Goal: Task Accomplishment & Management: Use online tool/utility

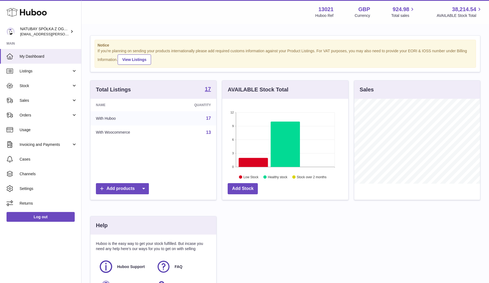
scroll to position [85, 126]
click at [50, 75] on link "Listings" at bounding box center [40, 71] width 81 height 15
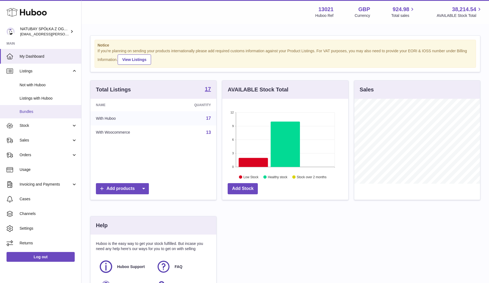
click at [48, 111] on span "Bundles" at bounding box center [49, 111] width 58 height 5
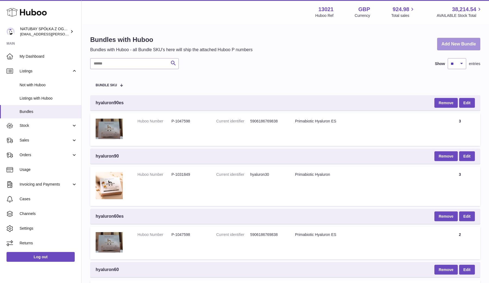
click at [462, 45] on link "Add New Bundle" at bounding box center [458, 44] width 43 height 13
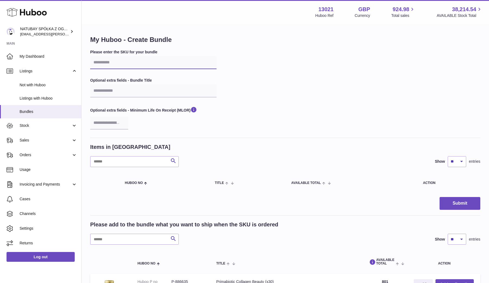
click at [112, 58] on input "text" at bounding box center [153, 62] width 126 height 13
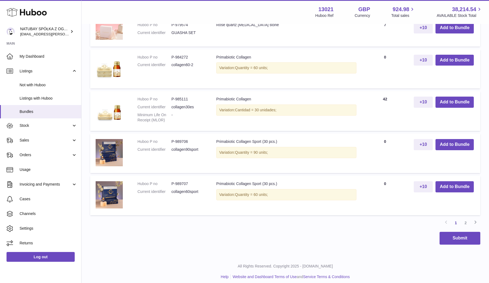
scroll to position [453, 0]
click at [467, 221] on link "2" at bounding box center [466, 223] width 10 height 10
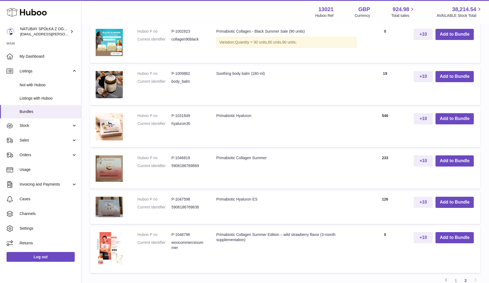
scroll to position [314, 0]
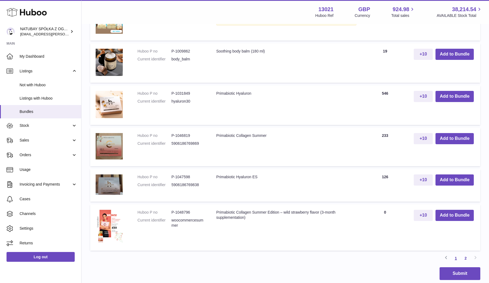
click at [456, 255] on link "1" at bounding box center [456, 258] width 10 height 10
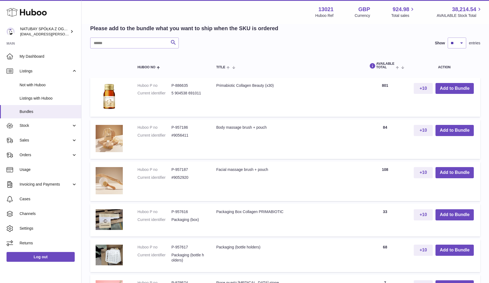
scroll to position [190, 0]
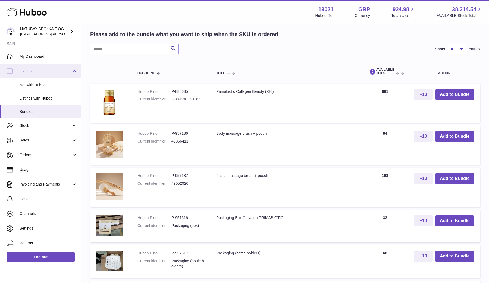
click at [30, 73] on span "Listings" at bounding box center [46, 71] width 52 height 5
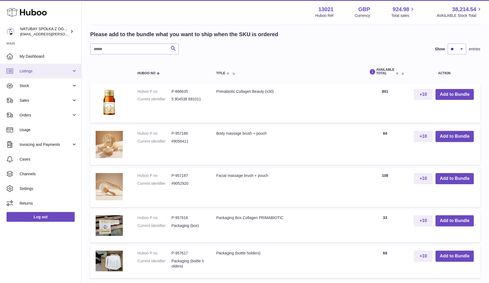
click at [30, 73] on span "Listings" at bounding box center [46, 71] width 52 height 5
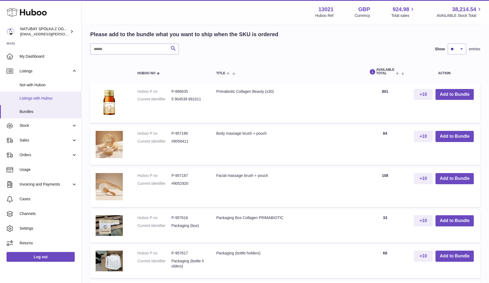
click at [34, 97] on span "Listings with Huboo" at bounding box center [49, 98] width 58 height 5
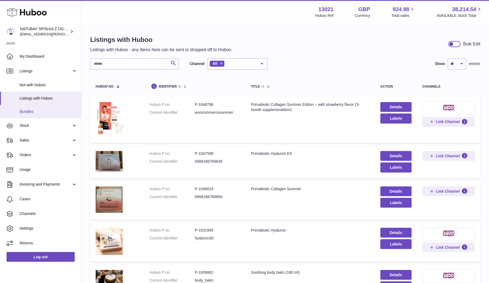
click at [33, 112] on span "Bundles" at bounding box center [49, 111] width 58 height 5
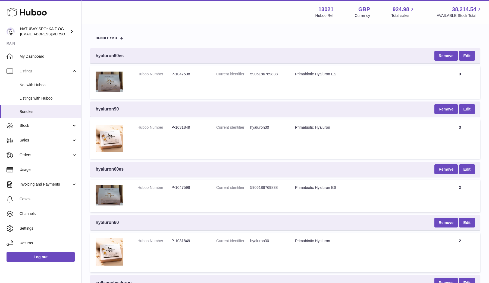
scroll to position [47, 0]
click at [108, 69] on td at bounding box center [111, 82] width 42 height 33
click at [116, 54] on span "hyaluron90es" at bounding box center [110, 55] width 28 height 6
click at [133, 76] on td "Huboo Number P-1047598" at bounding box center [171, 82] width 79 height 33
click at [151, 75] on dt "Huboo Number" at bounding box center [155, 73] width 34 height 5
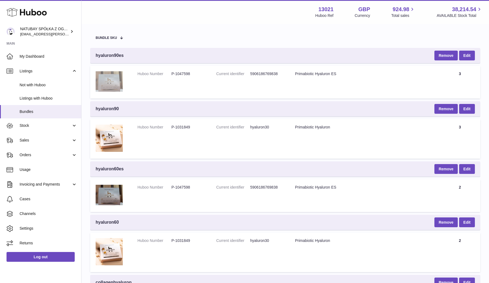
click at [113, 75] on img at bounding box center [109, 81] width 27 height 20
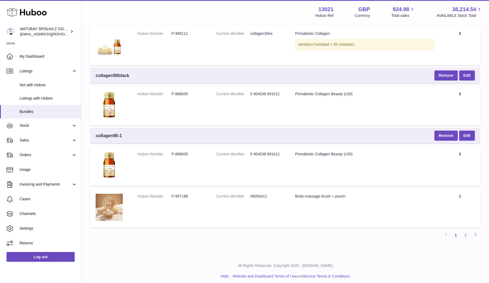
scroll to position [536, 0]
click at [468, 231] on link "2" at bounding box center [466, 235] width 10 height 10
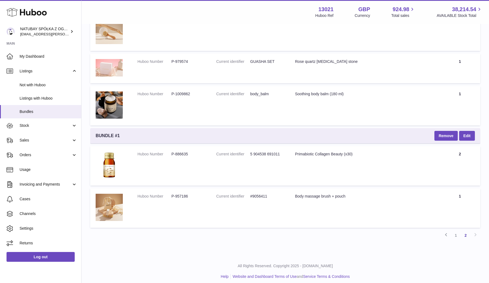
scroll to position [528, 0]
click at [454, 232] on link "1" at bounding box center [456, 236] width 10 height 10
